Goal: Task Accomplishment & Management: Manage account settings

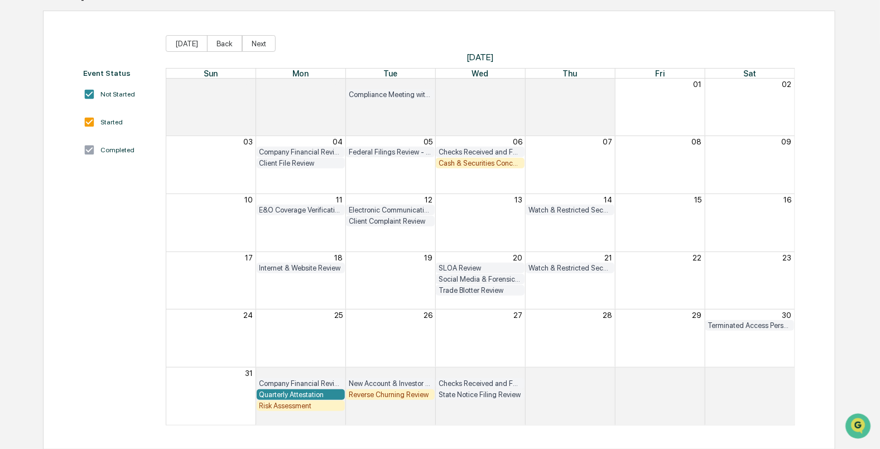
scroll to position [28, 0]
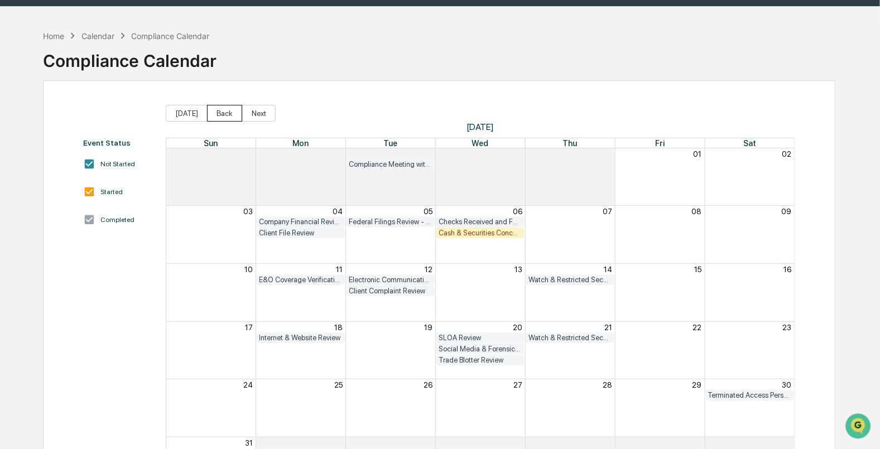
click at [215, 110] on button "Back" at bounding box center [224, 113] width 35 height 17
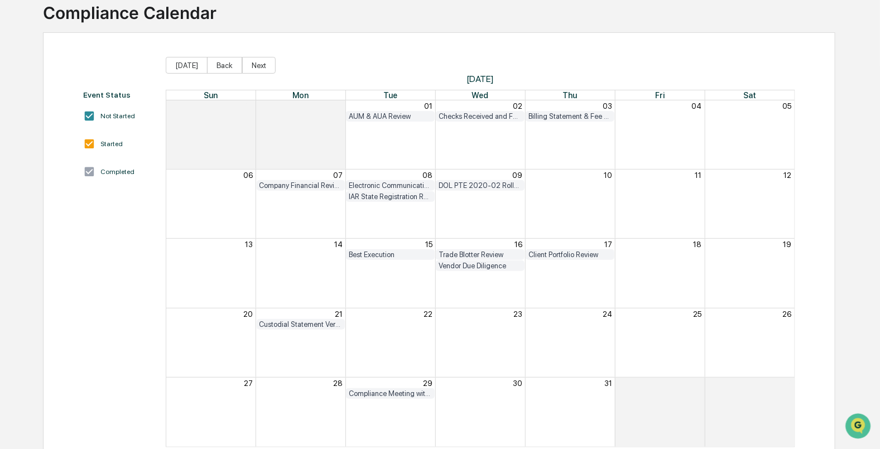
scroll to position [98, 0]
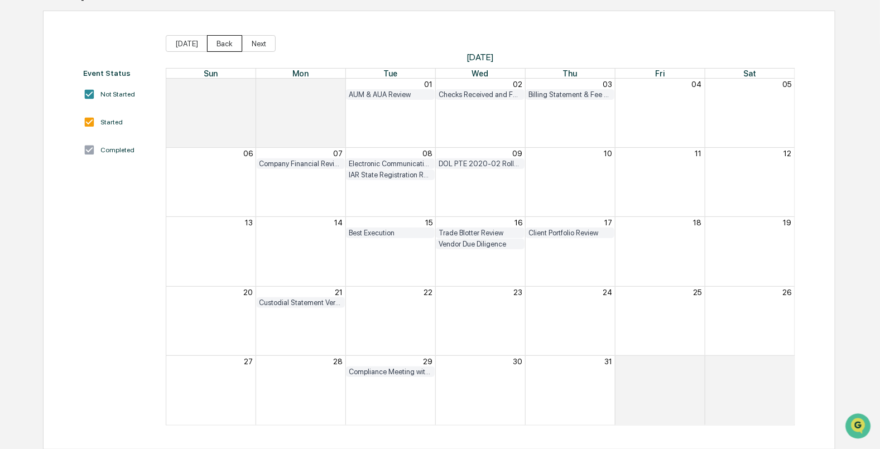
click at [214, 45] on button "Back" at bounding box center [224, 43] width 35 height 17
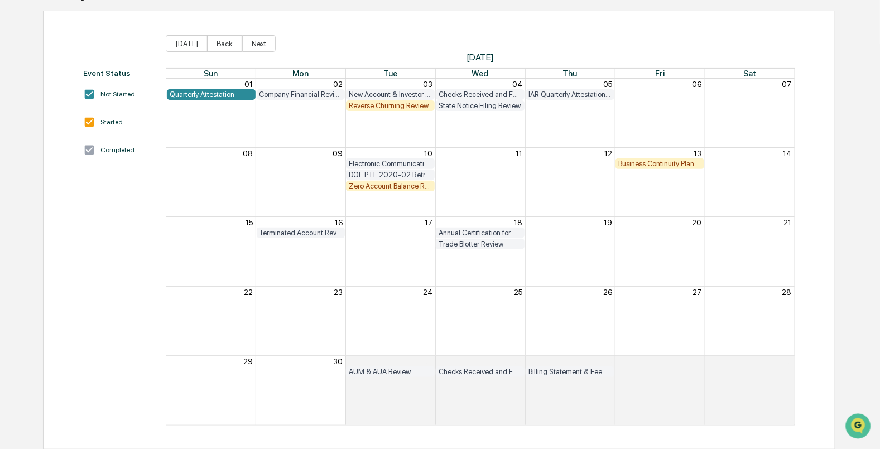
click at [652, 163] on div "Business Continuity Plan Review & Test" at bounding box center [660, 164] width 83 height 8
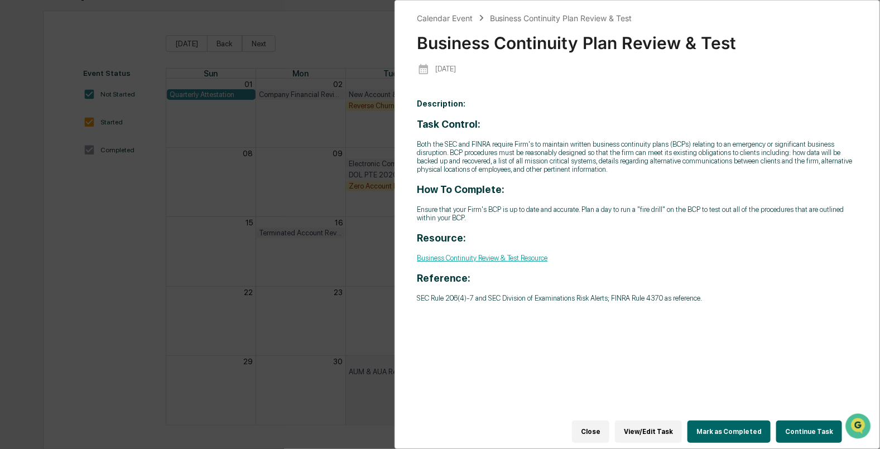
click at [746, 424] on button "Mark as Completed" at bounding box center [729, 432] width 83 height 22
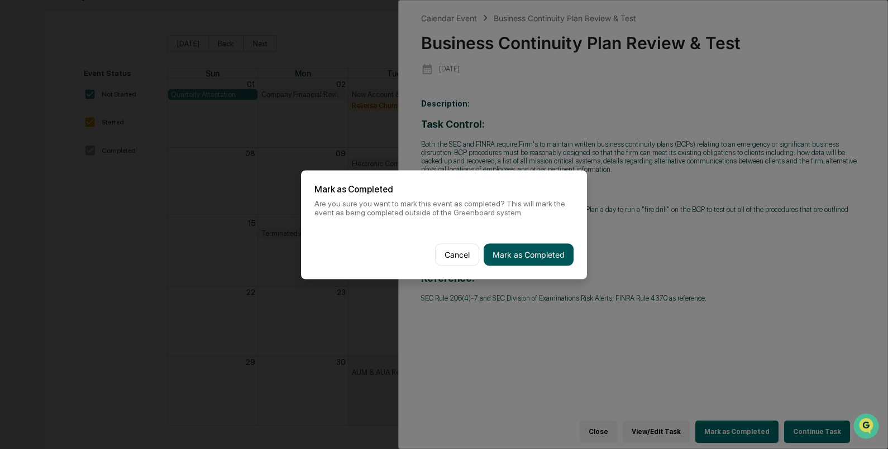
click at [520, 250] on button "Mark as Completed" at bounding box center [528, 254] width 90 height 22
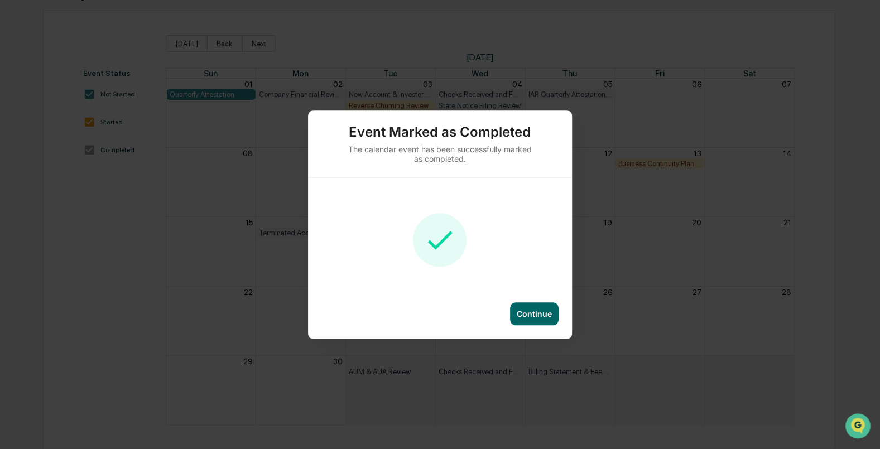
click at [534, 309] on div "Continue" at bounding box center [534, 313] width 35 height 9
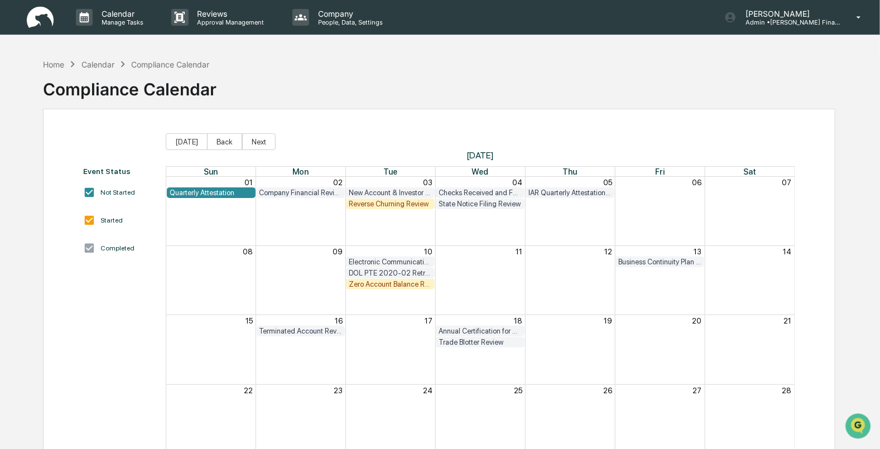
click at [386, 284] on div "Zero Account Balance Review" at bounding box center [390, 284] width 83 height 8
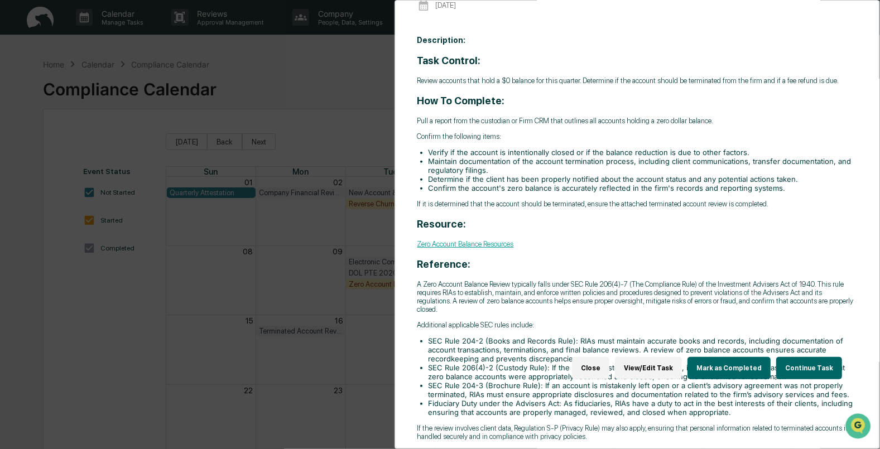
scroll to position [78, 0]
click at [486, 240] on link "Zero Account Balance Resources" at bounding box center [466, 244] width 97 height 8
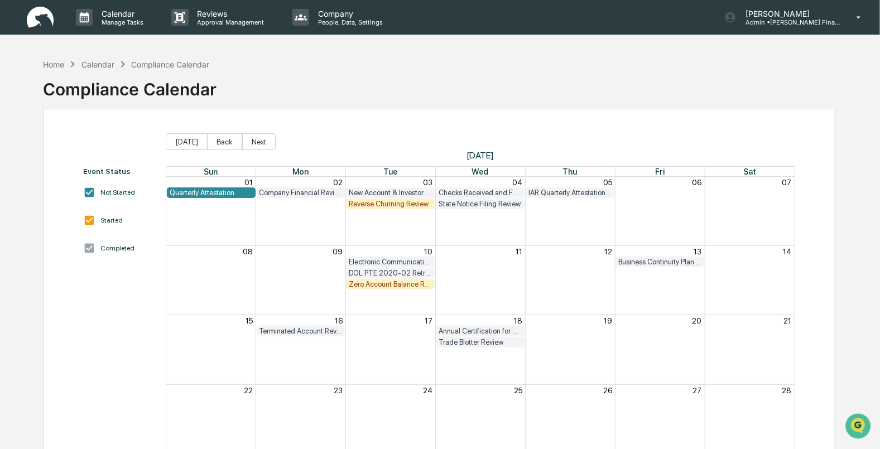
click at [400, 284] on div "Zero Account Balance Review" at bounding box center [390, 284] width 83 height 8
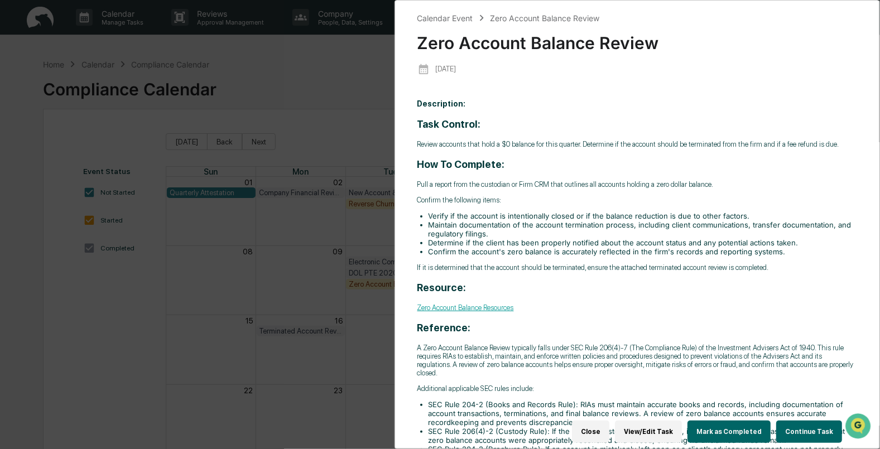
click at [299, 61] on div "Calendar Event Zero Account Balance Review Zero Account Balance Review 2025-06-…" at bounding box center [440, 224] width 880 height 449
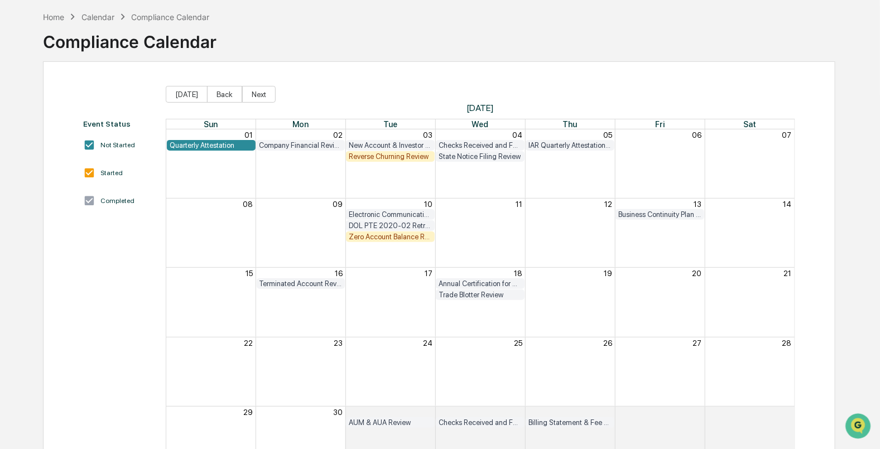
scroll to position [28, 0]
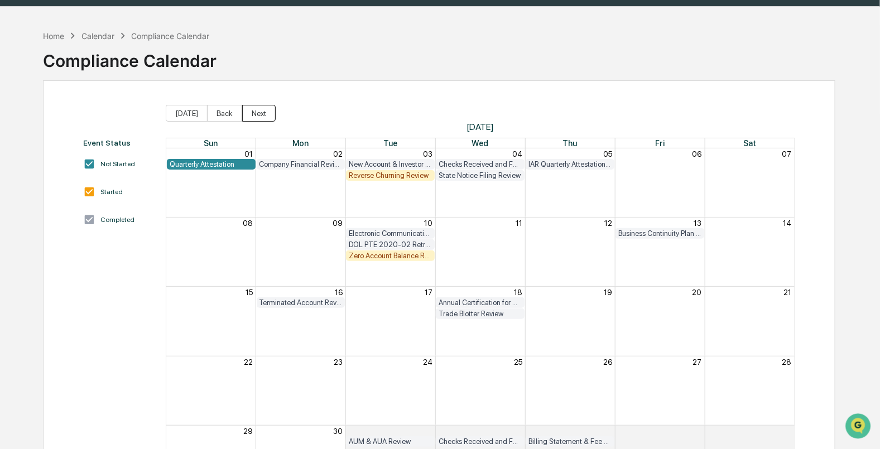
click at [253, 106] on button "Next" at bounding box center [258, 113] width 33 height 17
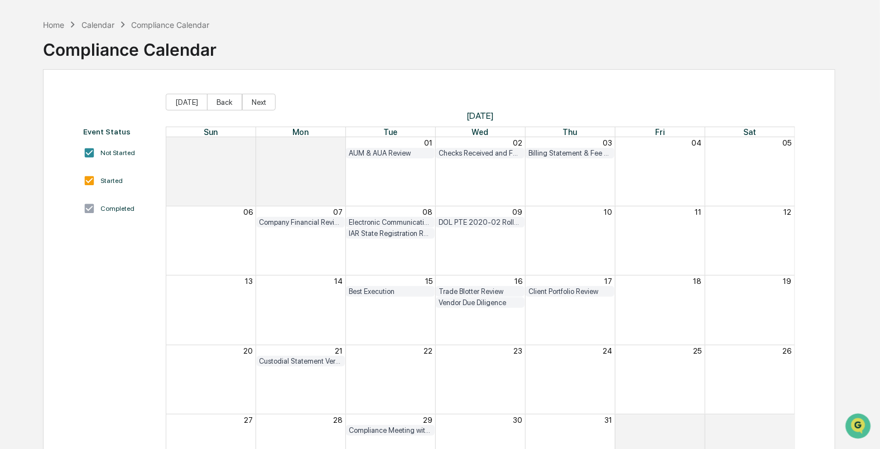
scroll to position [98, 0]
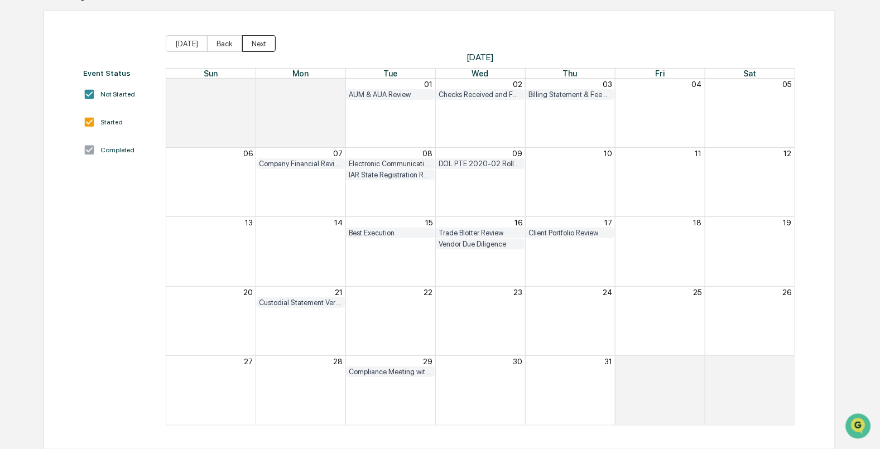
click at [249, 43] on button "Next" at bounding box center [258, 43] width 33 height 17
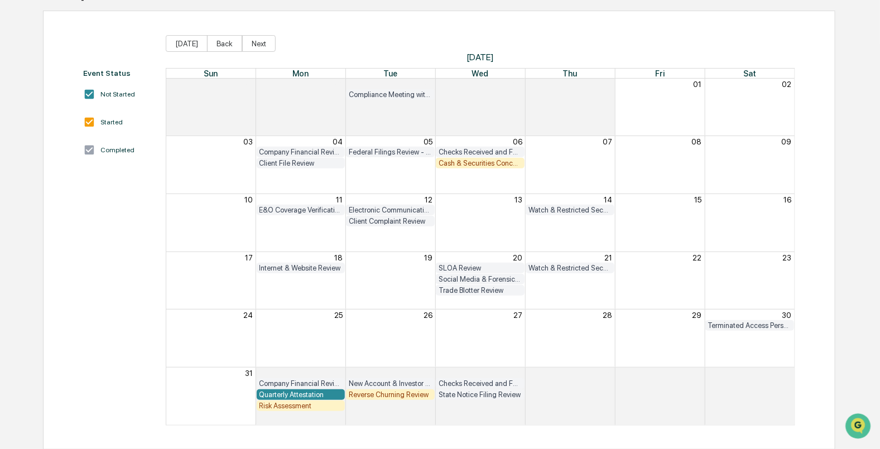
click at [458, 165] on div "Cash & Securities Concentration Review" at bounding box center [480, 163] width 83 height 8
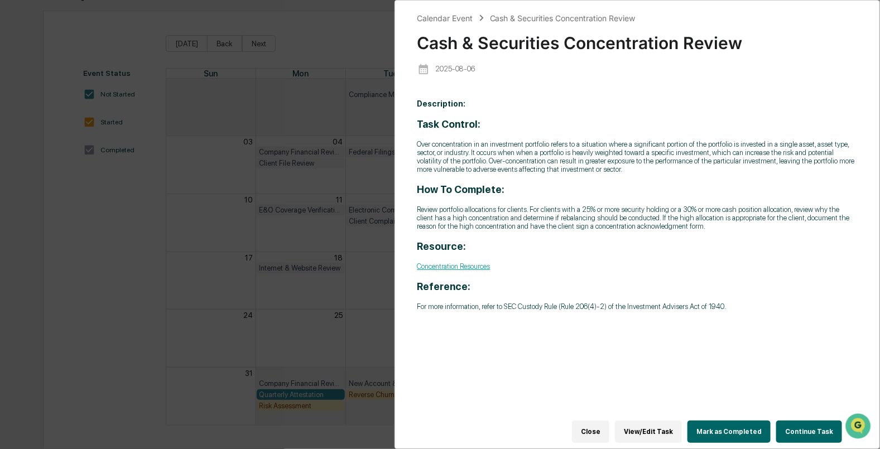
click at [606, 428] on button "Close" at bounding box center [590, 432] width 37 height 22
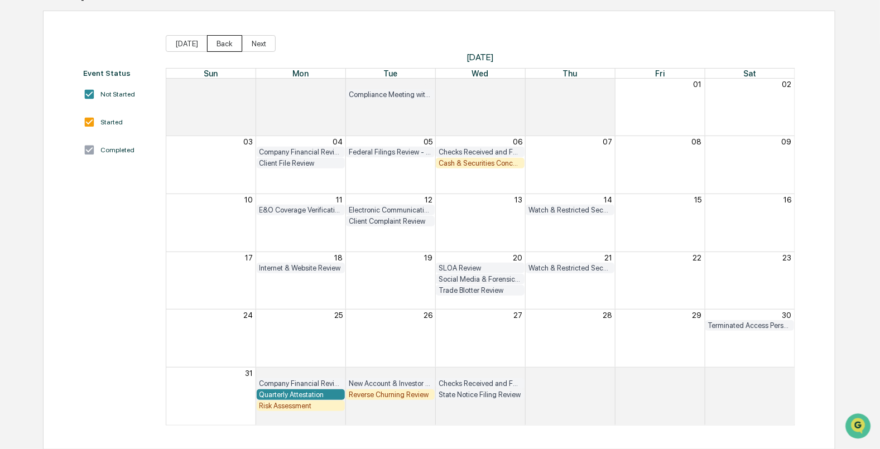
click at [221, 45] on button "Back" at bounding box center [224, 43] width 35 height 17
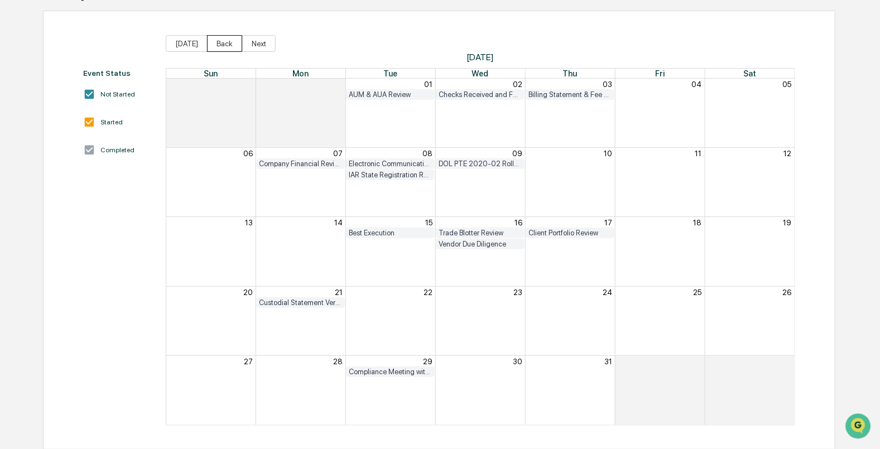
click at [221, 45] on button "Back" at bounding box center [224, 43] width 35 height 17
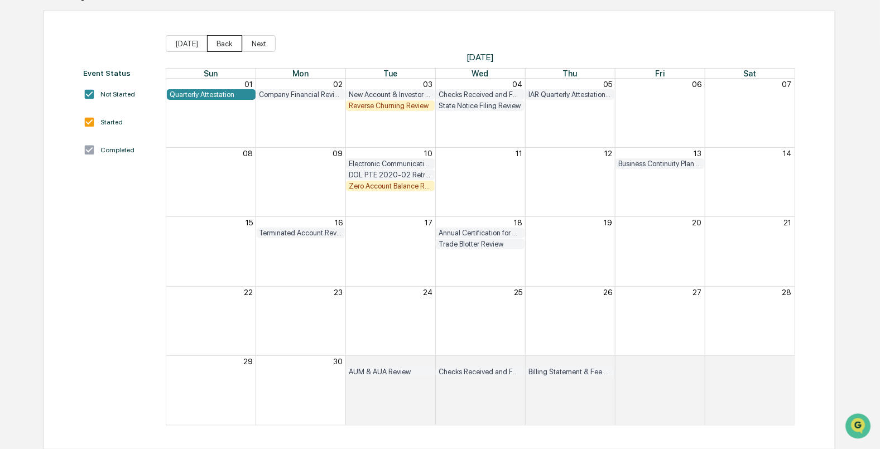
click at [221, 45] on button "Back" at bounding box center [224, 43] width 35 height 17
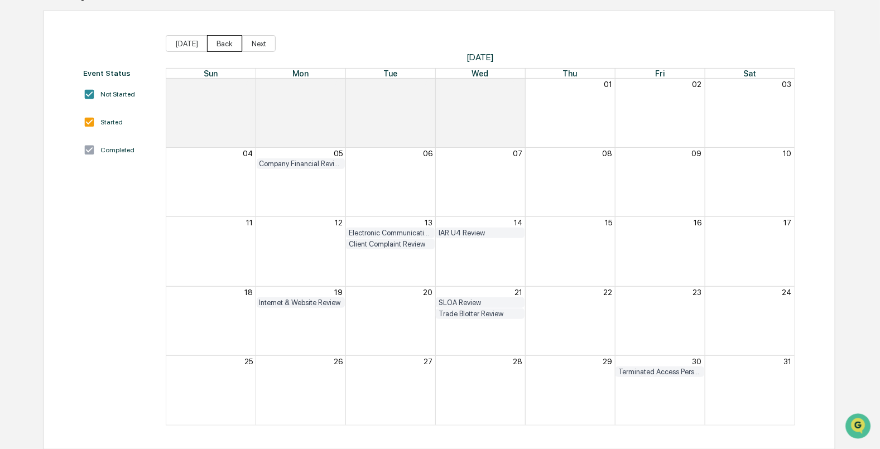
click at [221, 45] on button "Back" at bounding box center [224, 43] width 35 height 17
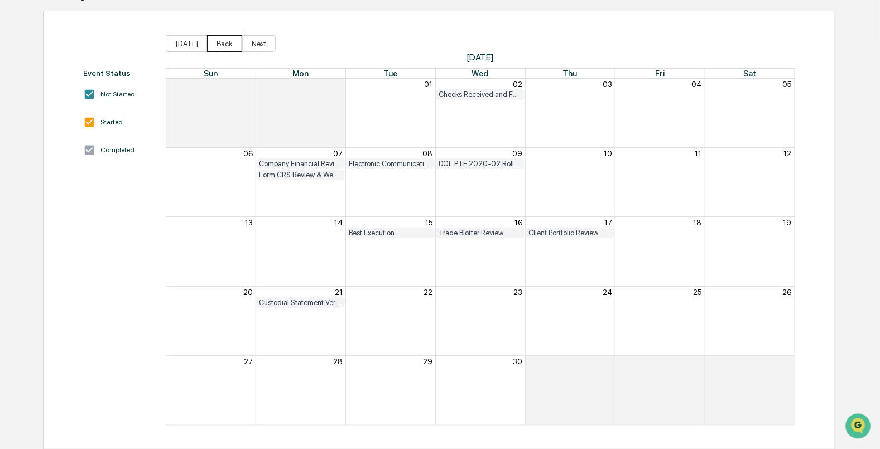
click at [221, 45] on button "Back" at bounding box center [224, 43] width 35 height 17
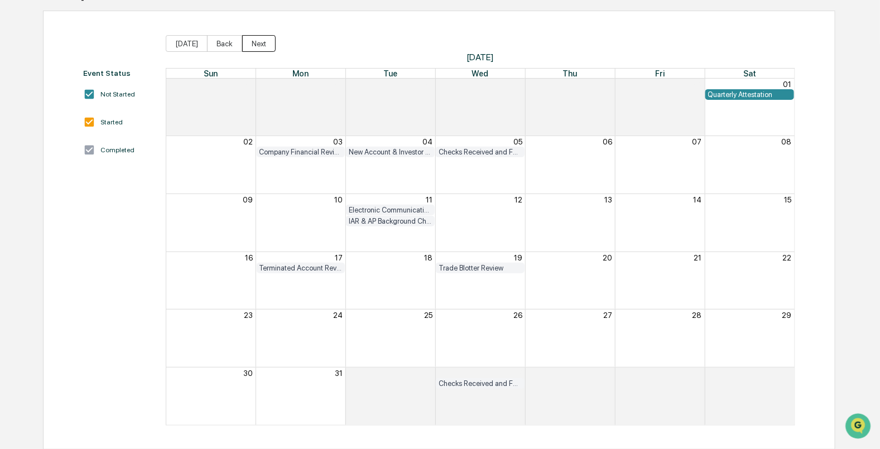
click at [250, 43] on button "Next" at bounding box center [258, 43] width 33 height 17
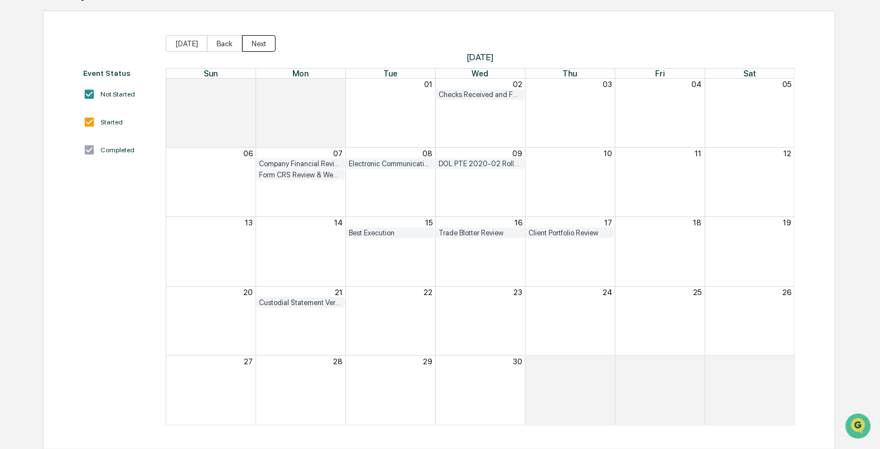
click at [250, 43] on button "Next" at bounding box center [258, 43] width 33 height 17
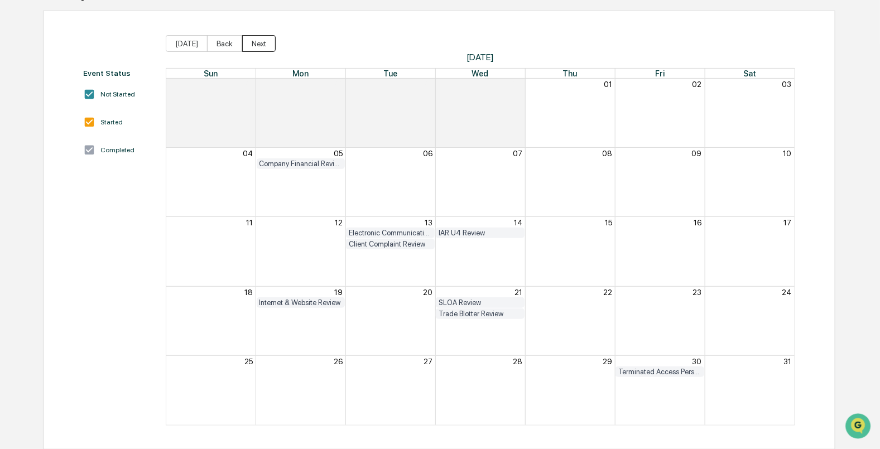
click at [250, 43] on button "Next" at bounding box center [258, 43] width 33 height 17
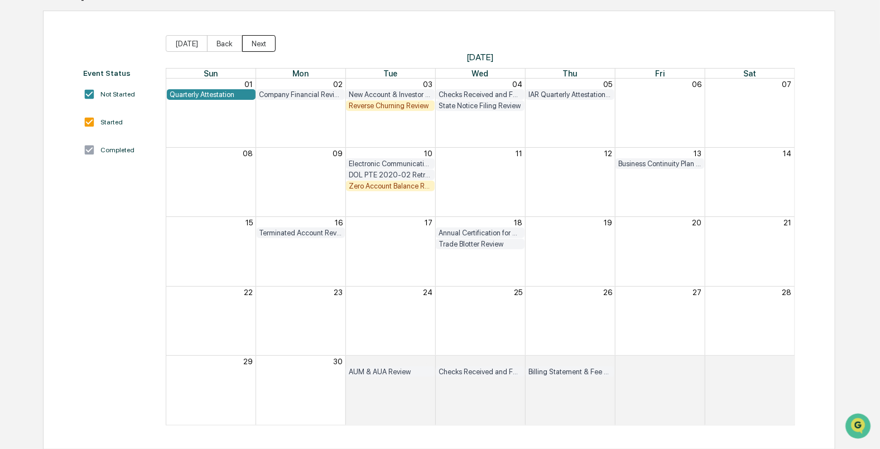
click at [256, 41] on button "Next" at bounding box center [258, 43] width 33 height 17
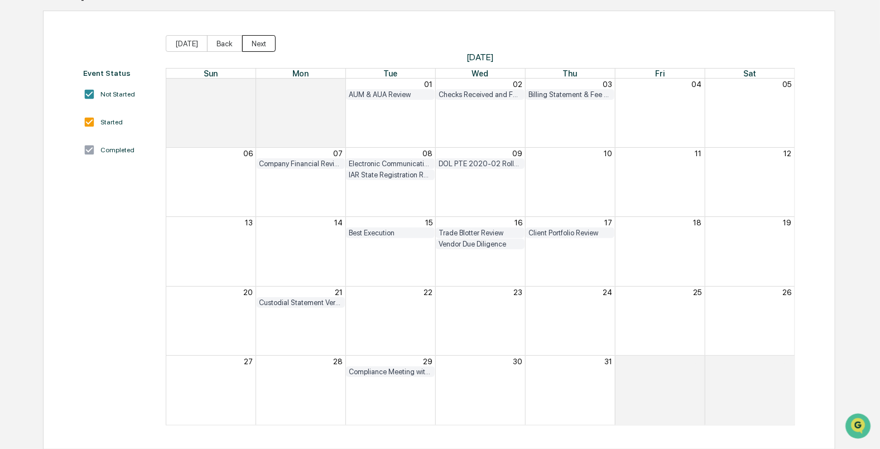
click at [256, 41] on button "Next" at bounding box center [258, 43] width 33 height 17
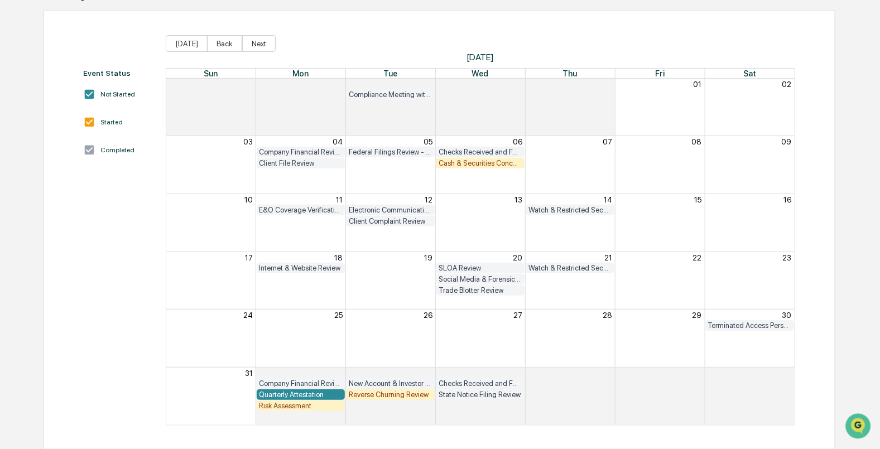
click at [461, 160] on div "Cash & Securities Concentration Review" at bounding box center [480, 163] width 83 height 8
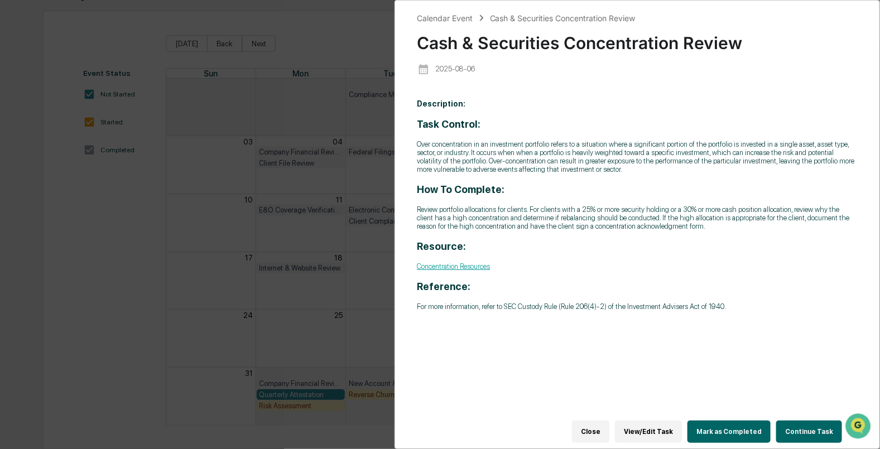
click at [592, 422] on button "Close" at bounding box center [590, 432] width 37 height 22
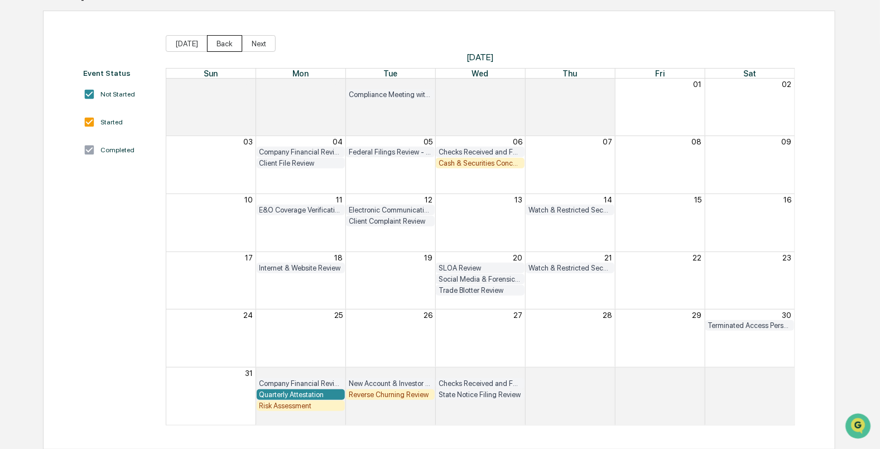
click at [215, 42] on button "Back" at bounding box center [224, 43] width 35 height 17
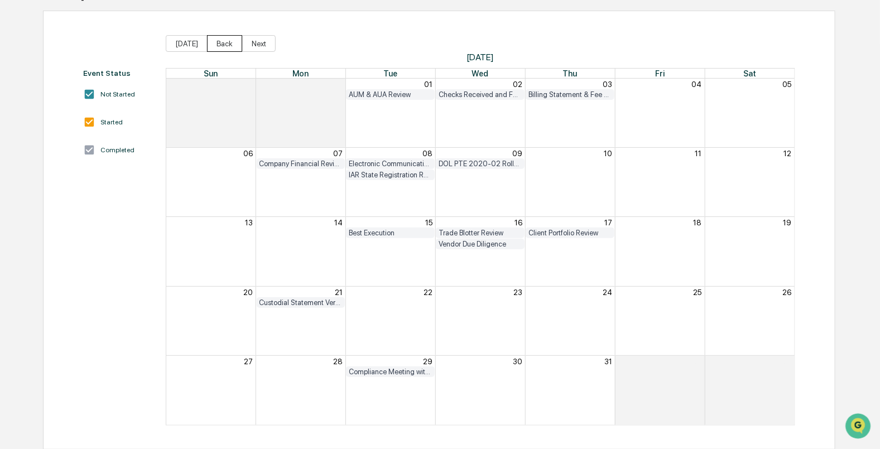
click at [215, 42] on button "Back" at bounding box center [224, 43] width 35 height 17
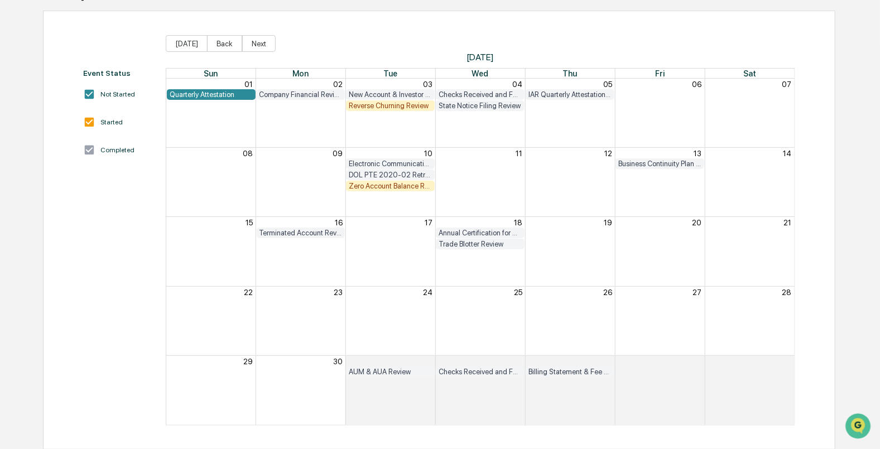
click at [389, 188] on div "Zero Account Balance Review" at bounding box center [390, 186] width 83 height 8
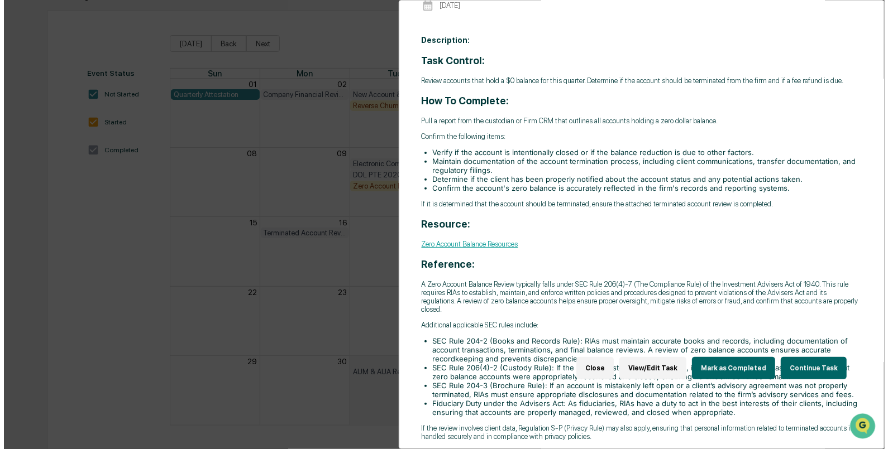
scroll to position [78, 0]
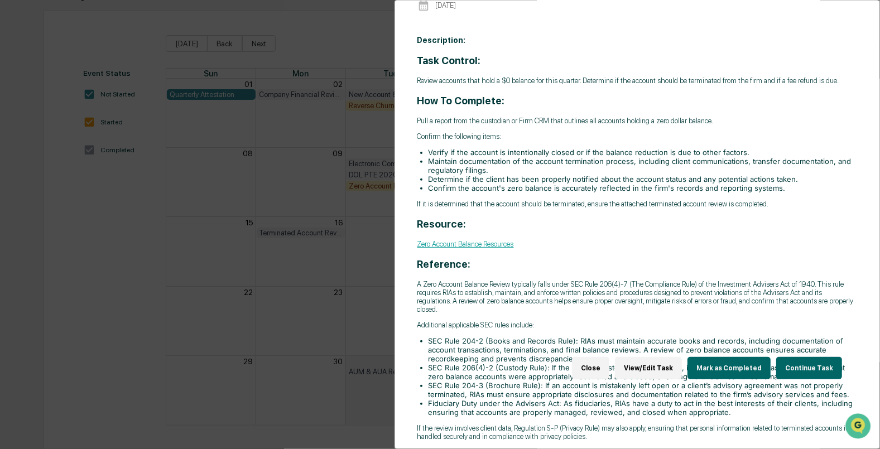
click at [723, 357] on button "Mark as Completed" at bounding box center [729, 368] width 83 height 22
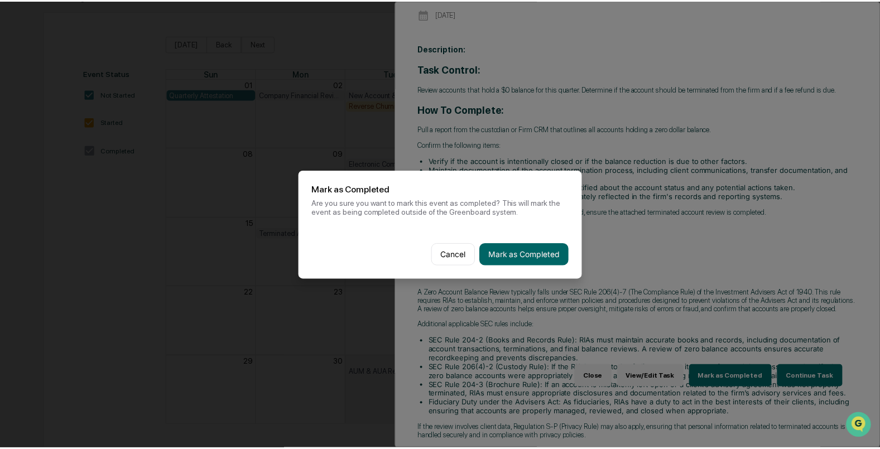
scroll to position [69, 0]
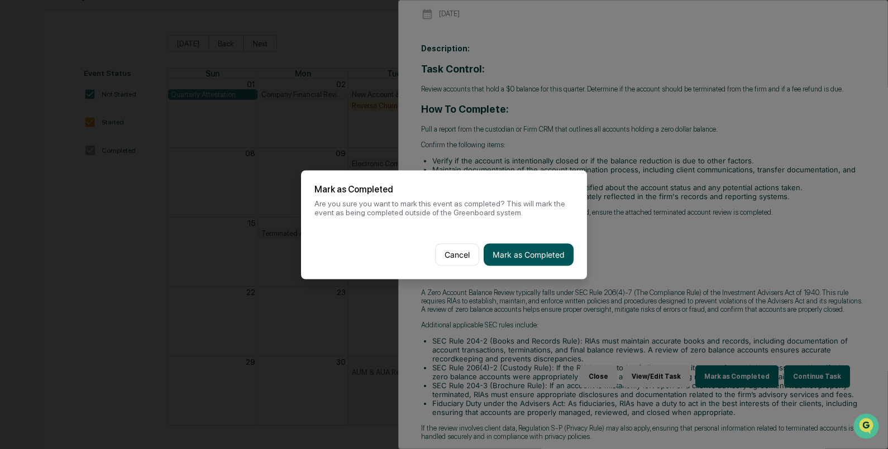
click at [537, 250] on button "Mark as Completed" at bounding box center [528, 254] width 90 height 22
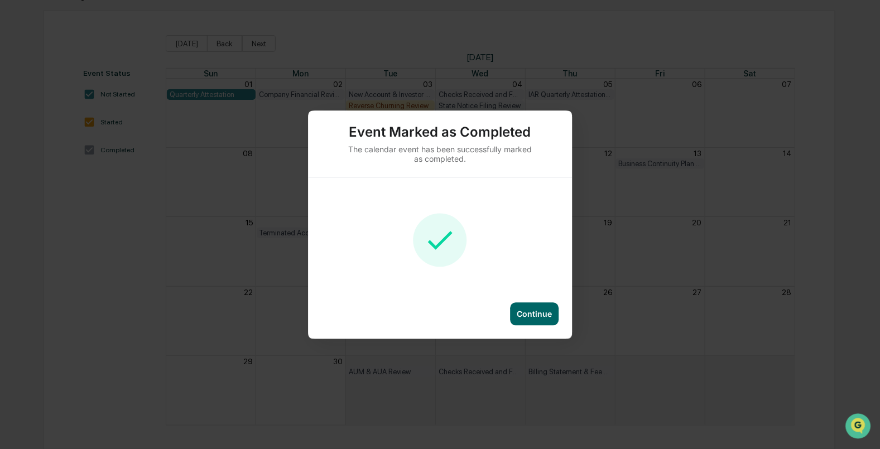
click at [536, 318] on div "Continue" at bounding box center [534, 314] width 49 height 23
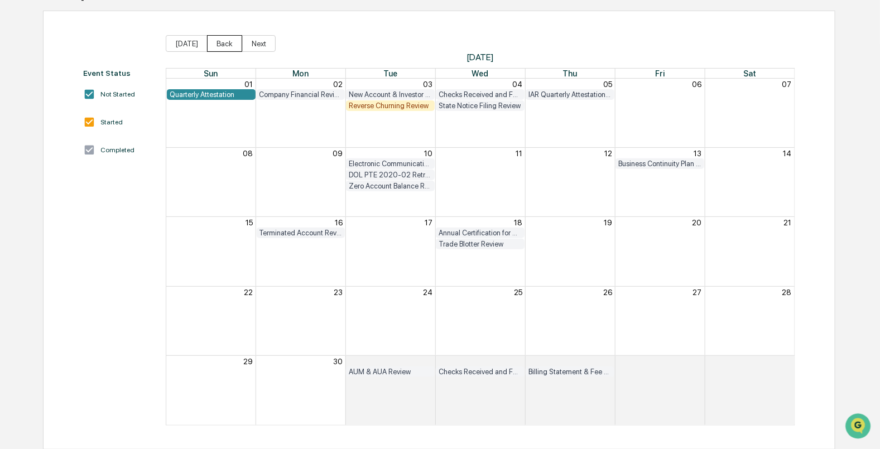
click at [215, 41] on button "Back" at bounding box center [224, 43] width 35 height 17
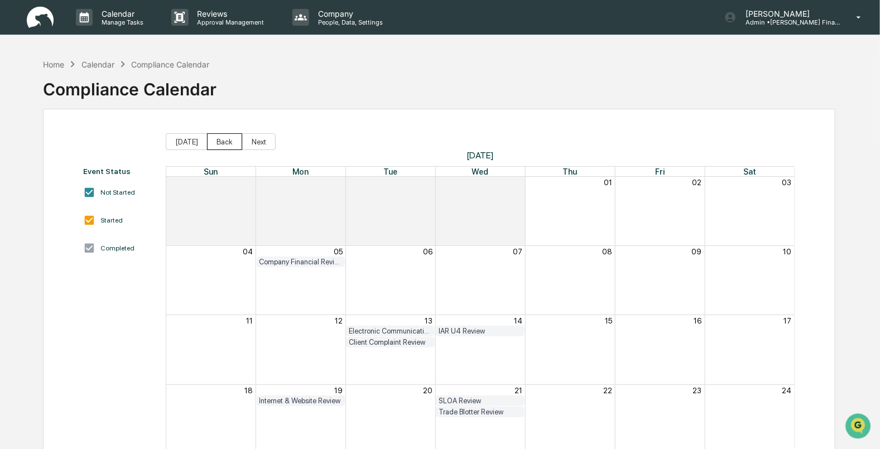
click at [217, 145] on button "Back" at bounding box center [224, 141] width 35 height 17
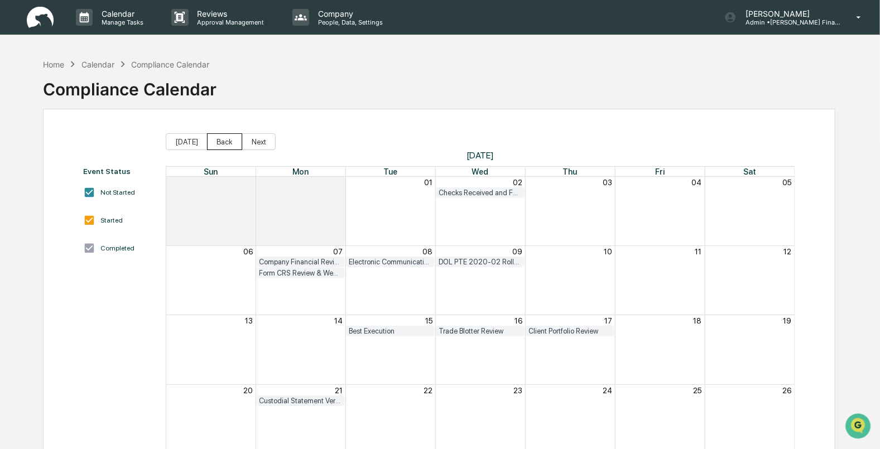
click at [217, 145] on button "Back" at bounding box center [224, 141] width 35 height 17
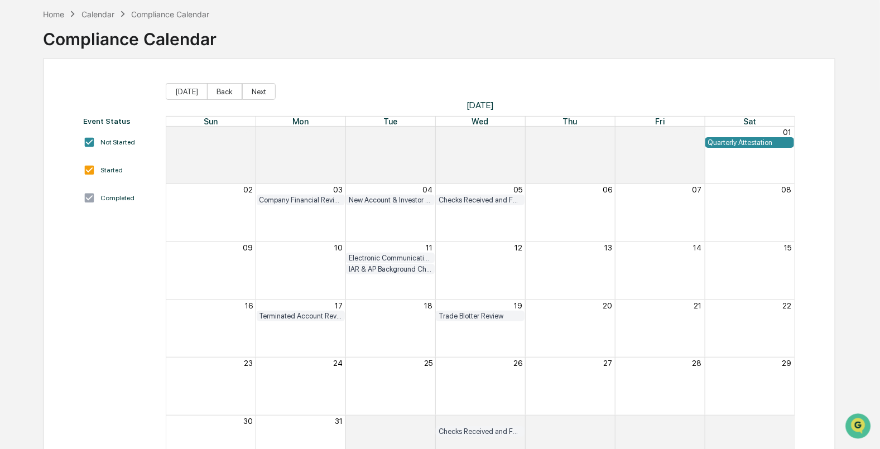
scroll to position [69, 0]
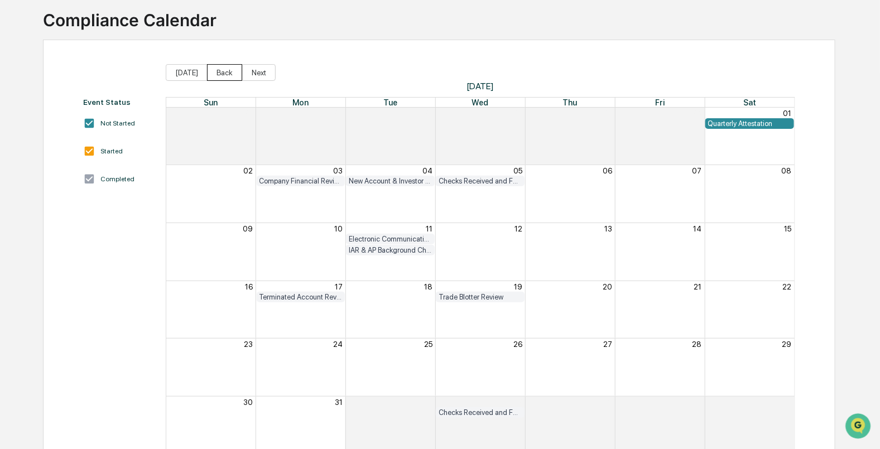
click at [220, 76] on button "Back" at bounding box center [224, 72] width 35 height 17
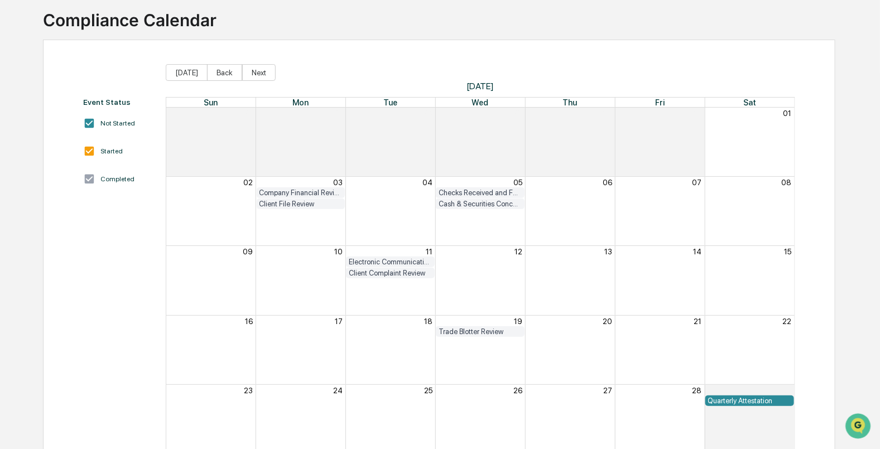
click at [465, 203] on div "Cash & Securities Concentration Review" at bounding box center [480, 204] width 83 height 8
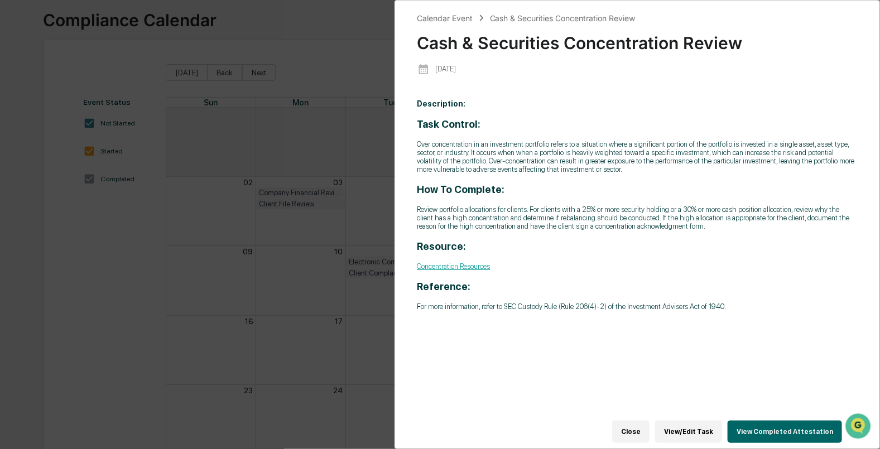
click at [650, 430] on button "Close" at bounding box center [630, 432] width 37 height 22
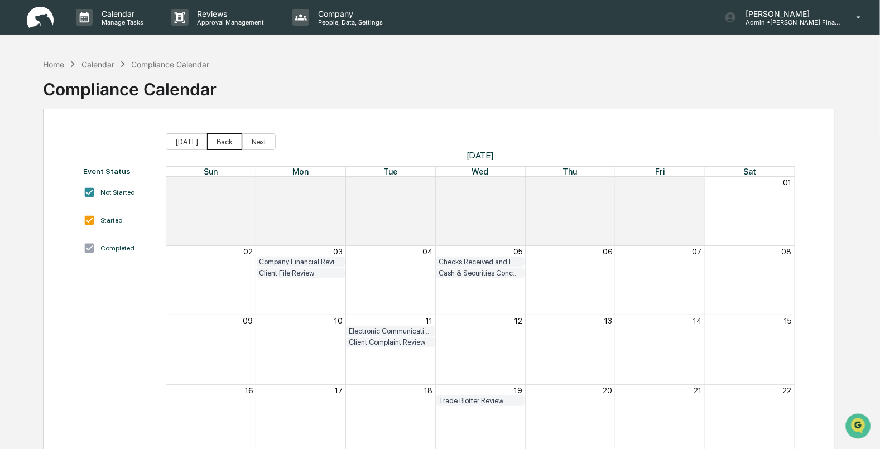
click at [208, 140] on button "Back" at bounding box center [224, 141] width 35 height 17
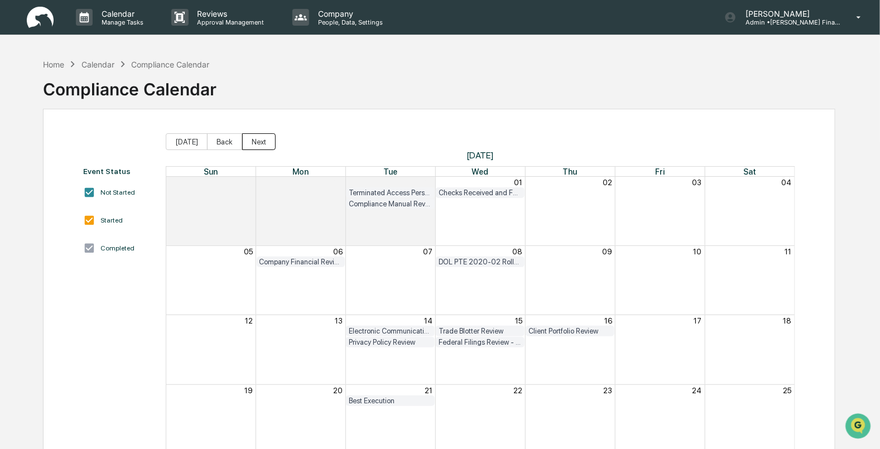
click at [248, 141] on button "Next" at bounding box center [258, 141] width 33 height 17
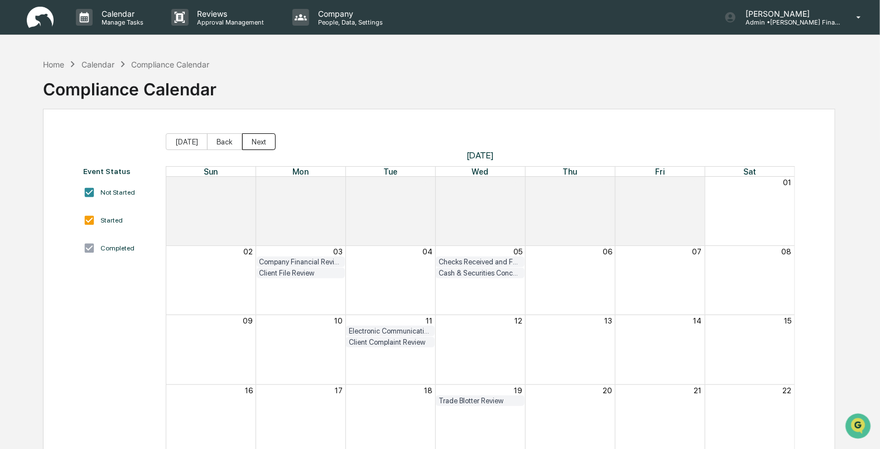
click at [248, 141] on button "Next" at bounding box center [258, 141] width 33 height 17
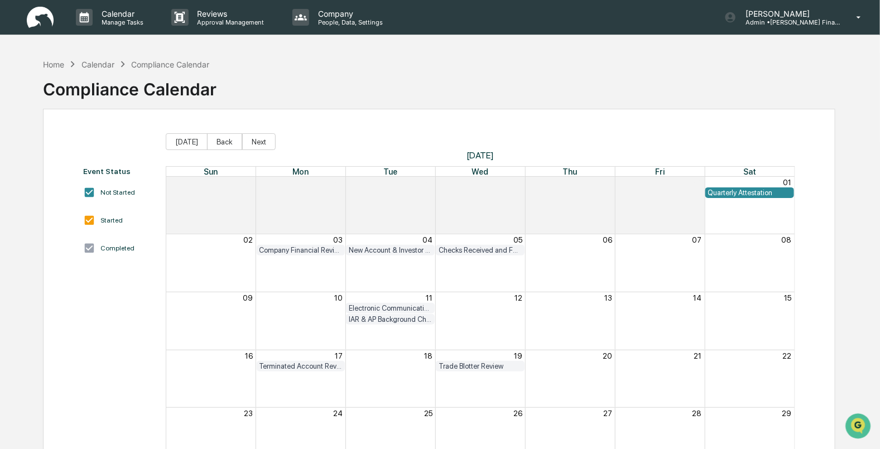
click at [248, 141] on button "Next" at bounding box center [258, 141] width 33 height 17
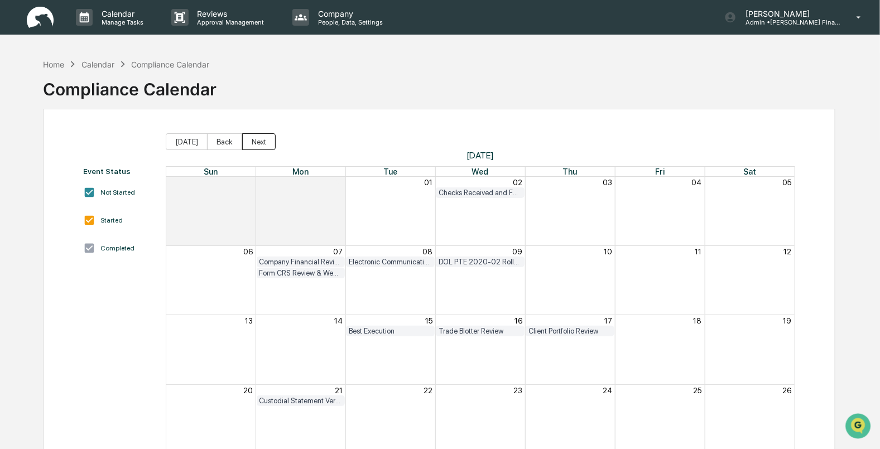
click at [248, 141] on button "Next" at bounding box center [258, 141] width 33 height 17
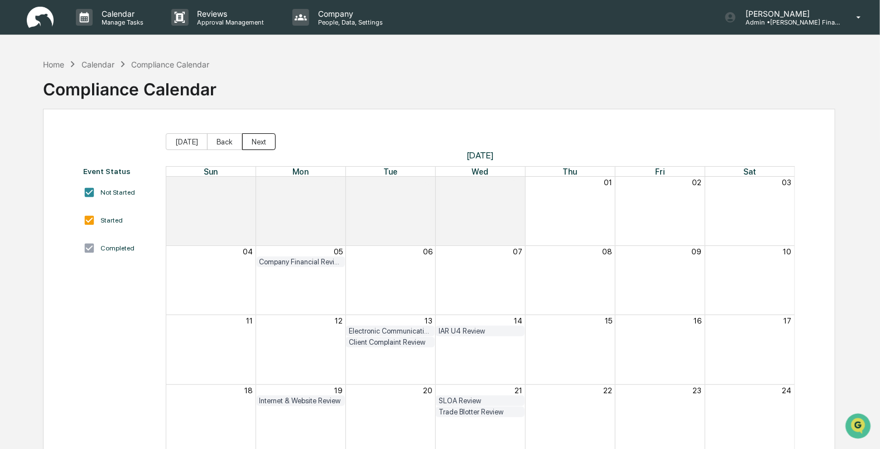
click at [248, 141] on button "Next" at bounding box center [258, 141] width 33 height 17
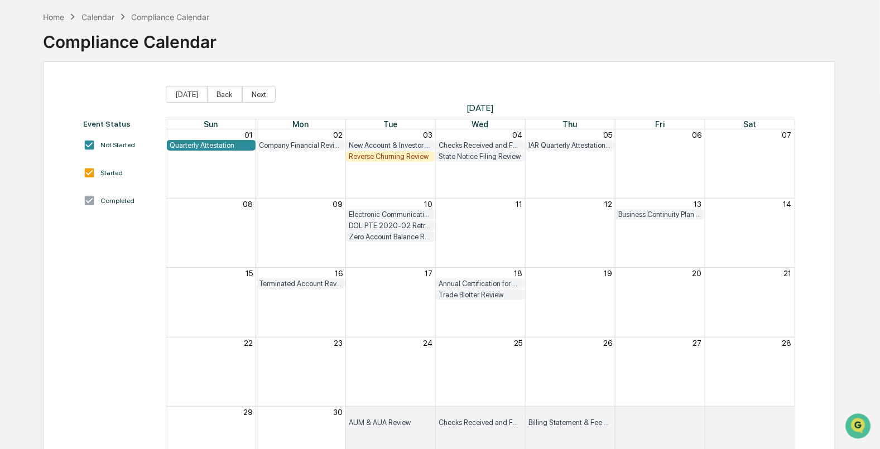
scroll to position [69, 0]
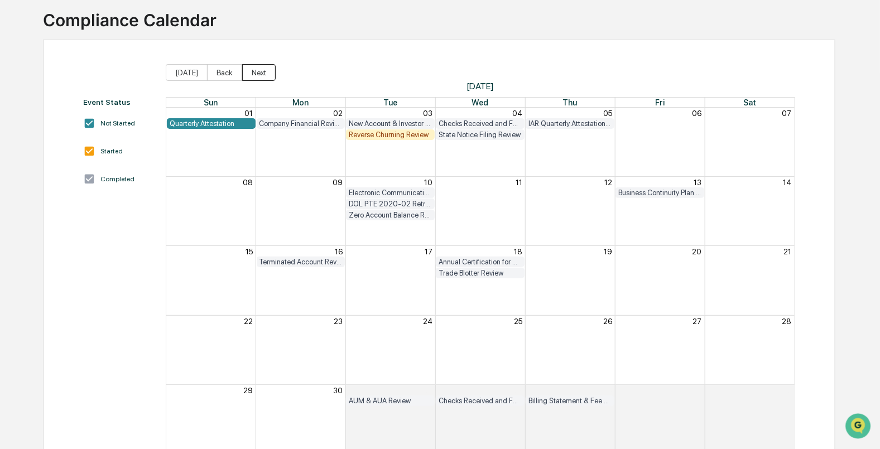
click at [250, 71] on button "Next" at bounding box center [258, 72] width 33 height 17
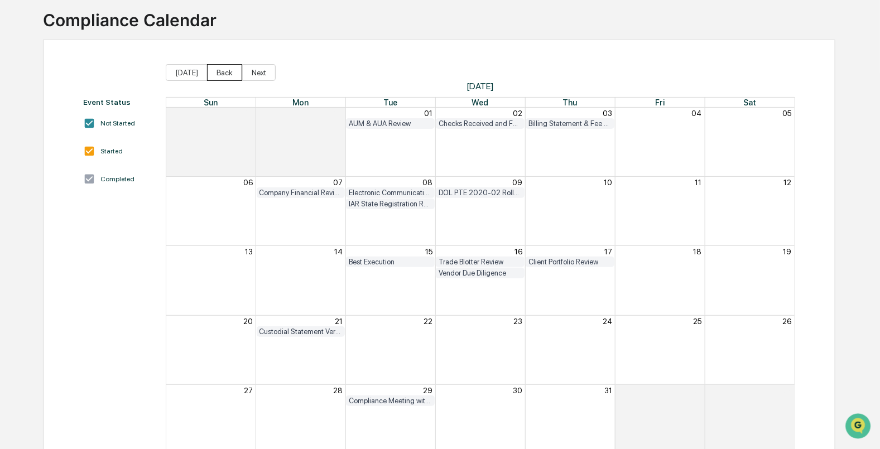
click at [222, 74] on button "Back" at bounding box center [224, 72] width 35 height 17
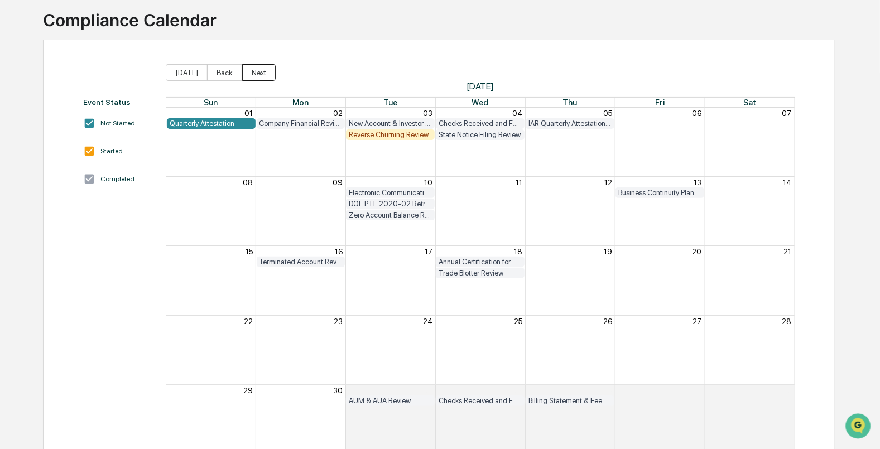
click at [254, 69] on button "Next" at bounding box center [258, 72] width 33 height 17
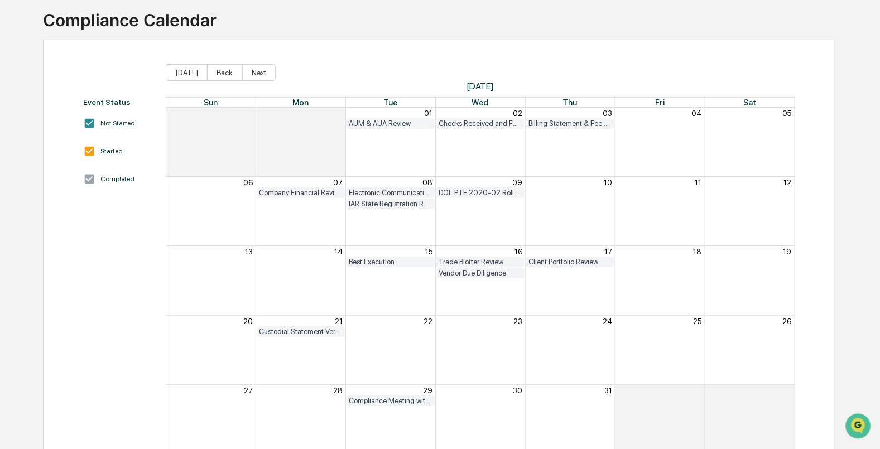
scroll to position [98, 0]
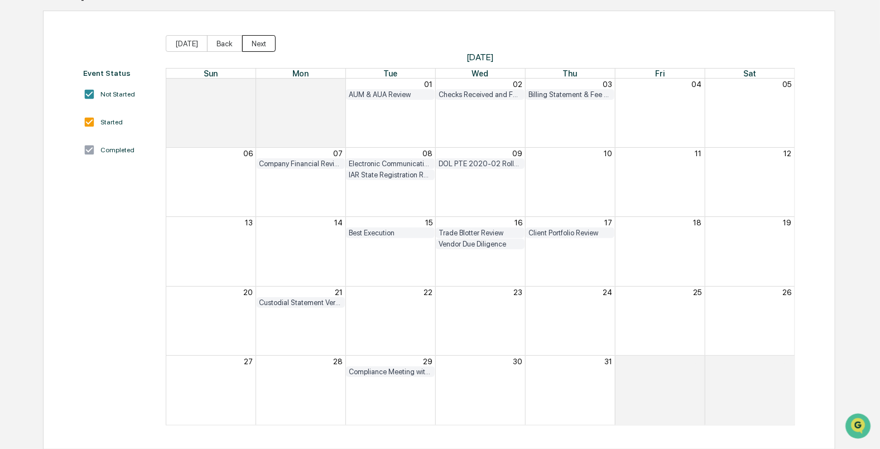
click at [254, 46] on button "Next" at bounding box center [258, 43] width 33 height 17
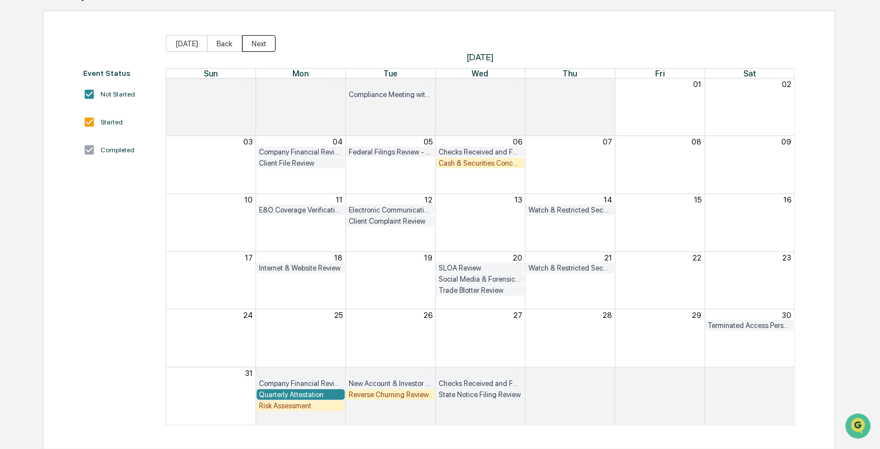
click at [265, 44] on button "Next" at bounding box center [258, 43] width 33 height 17
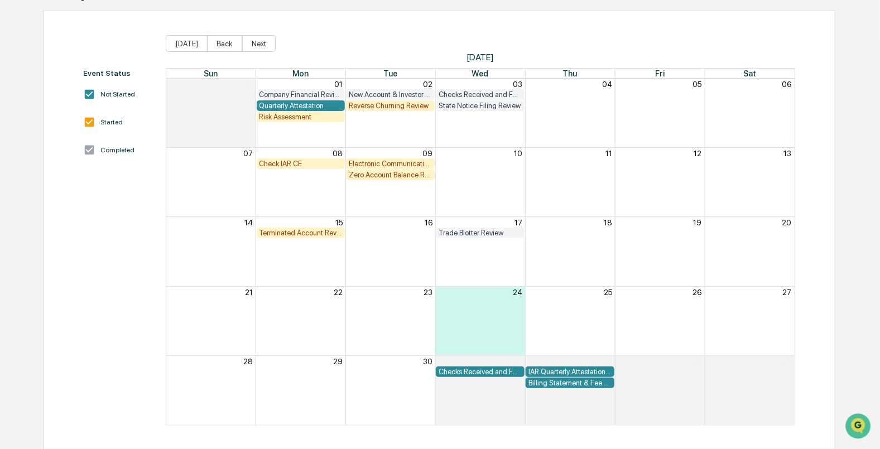
click at [279, 165] on div "Check IAR CE" at bounding box center [301, 164] width 83 height 8
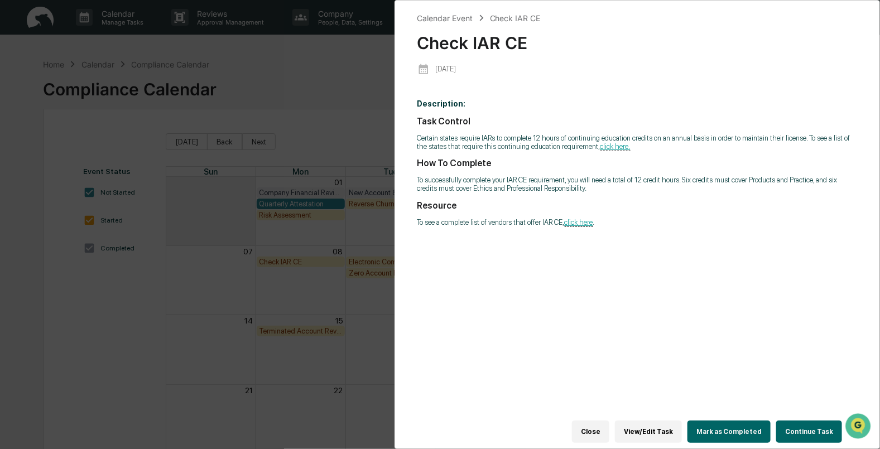
click at [590, 427] on button "Close" at bounding box center [590, 432] width 37 height 22
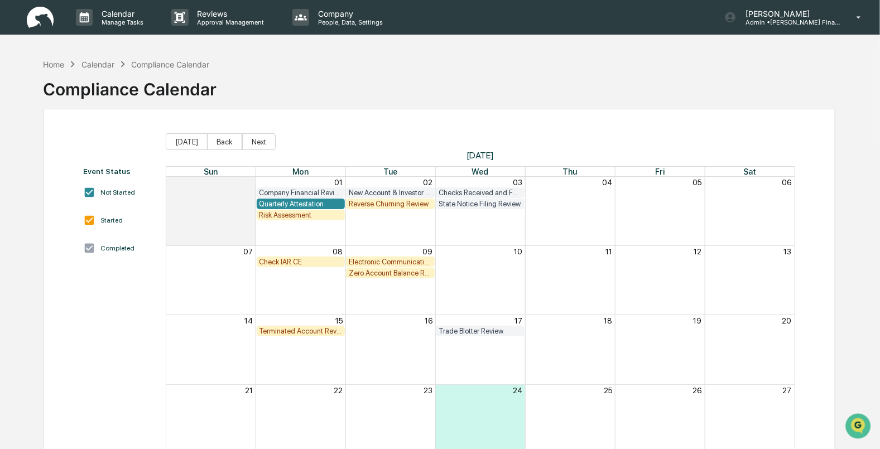
scroll to position [69, 0]
